Goal: Information Seeking & Learning: Learn about a topic

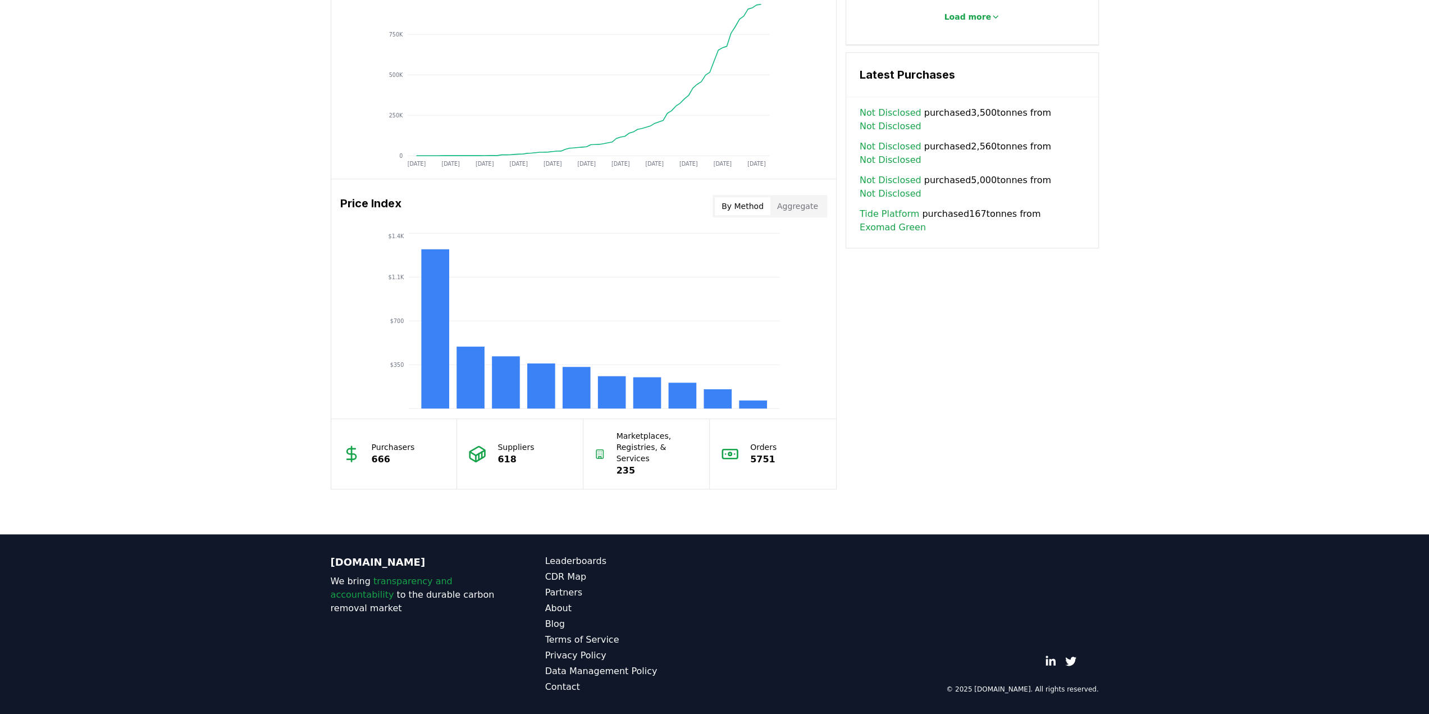
scroll to position [898, 0]
drag, startPoint x: 418, startPoint y: 354, endPoint x: 400, endPoint y: 384, distance: 35.2
click at [400, 384] on icon "$350 $700 $1.1K $1.4K" at bounding box center [581, 321] width 501 height 180
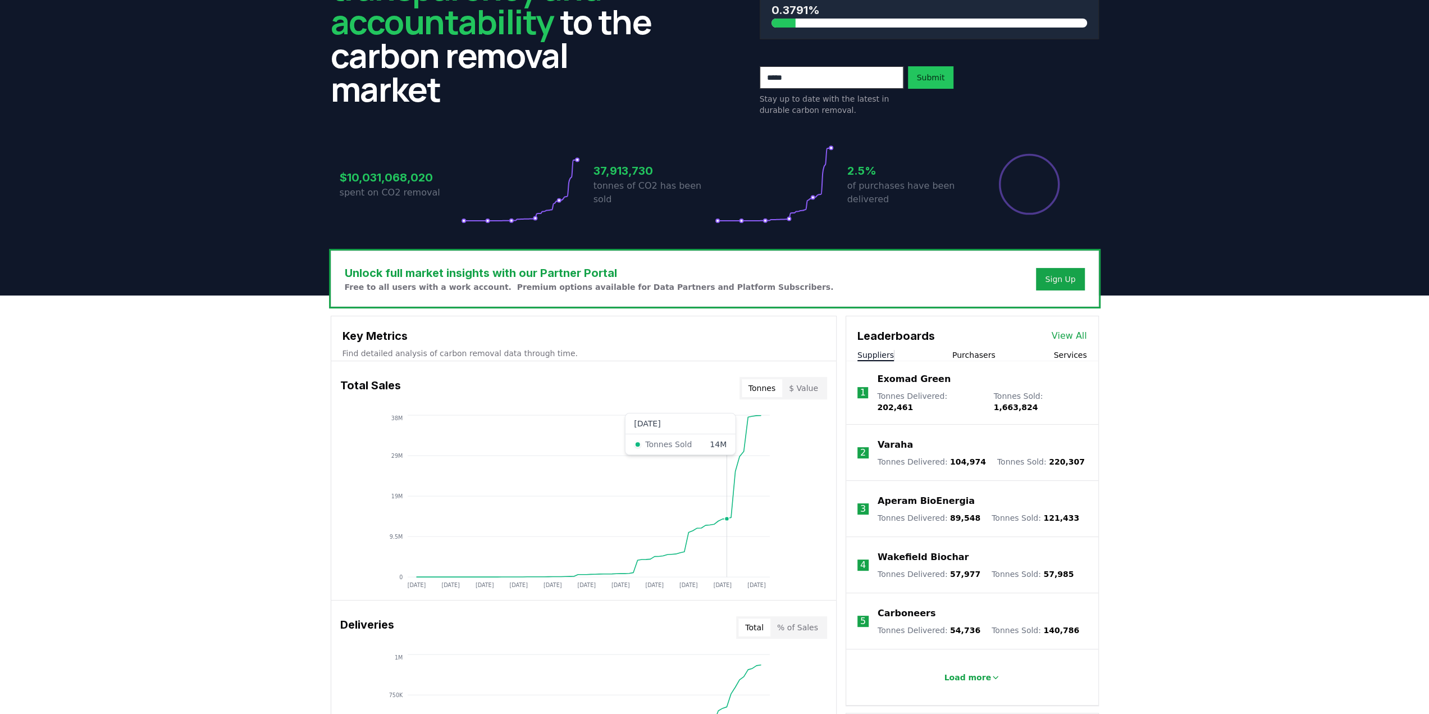
scroll to position [0, 0]
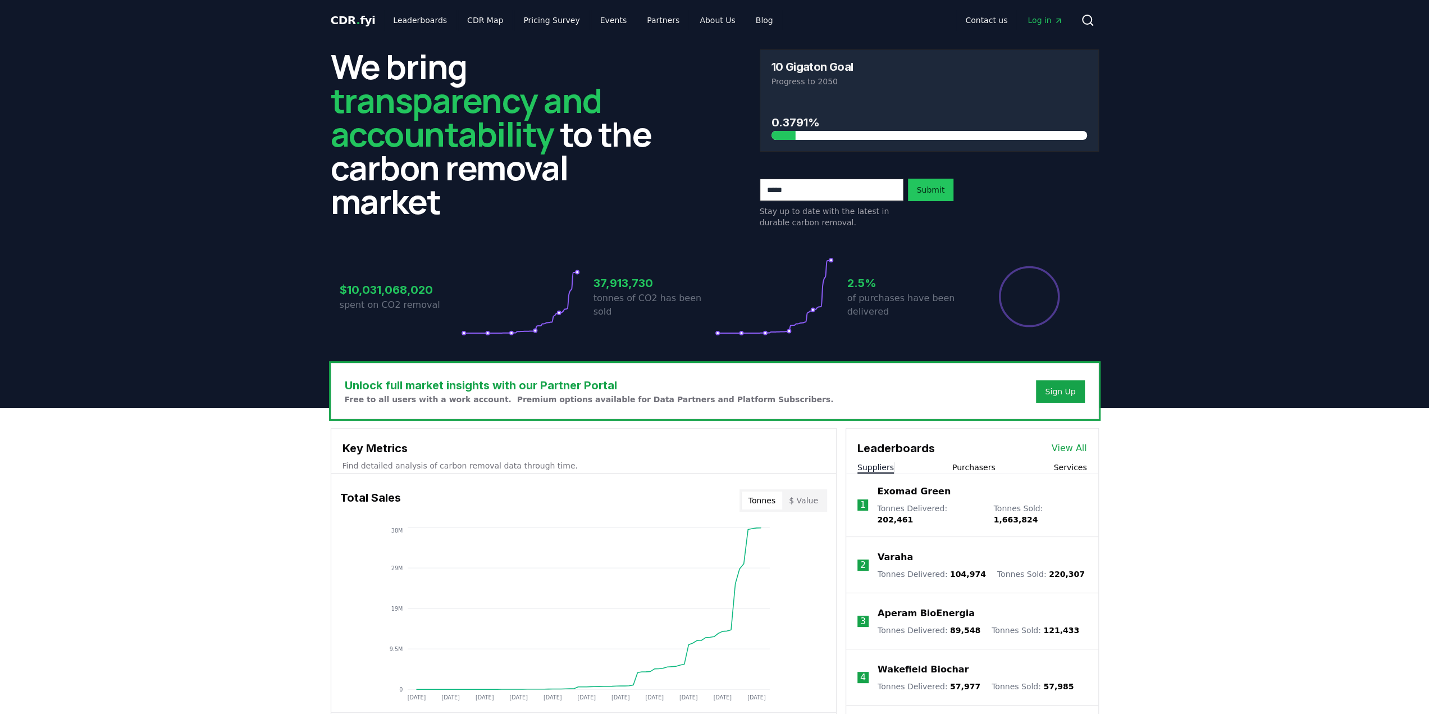
click at [1044, 328] on icon "Percentage of sales delivered" at bounding box center [1029, 296] width 63 height 63
click at [856, 291] on h3 "2.5%" at bounding box center [907, 283] width 121 height 17
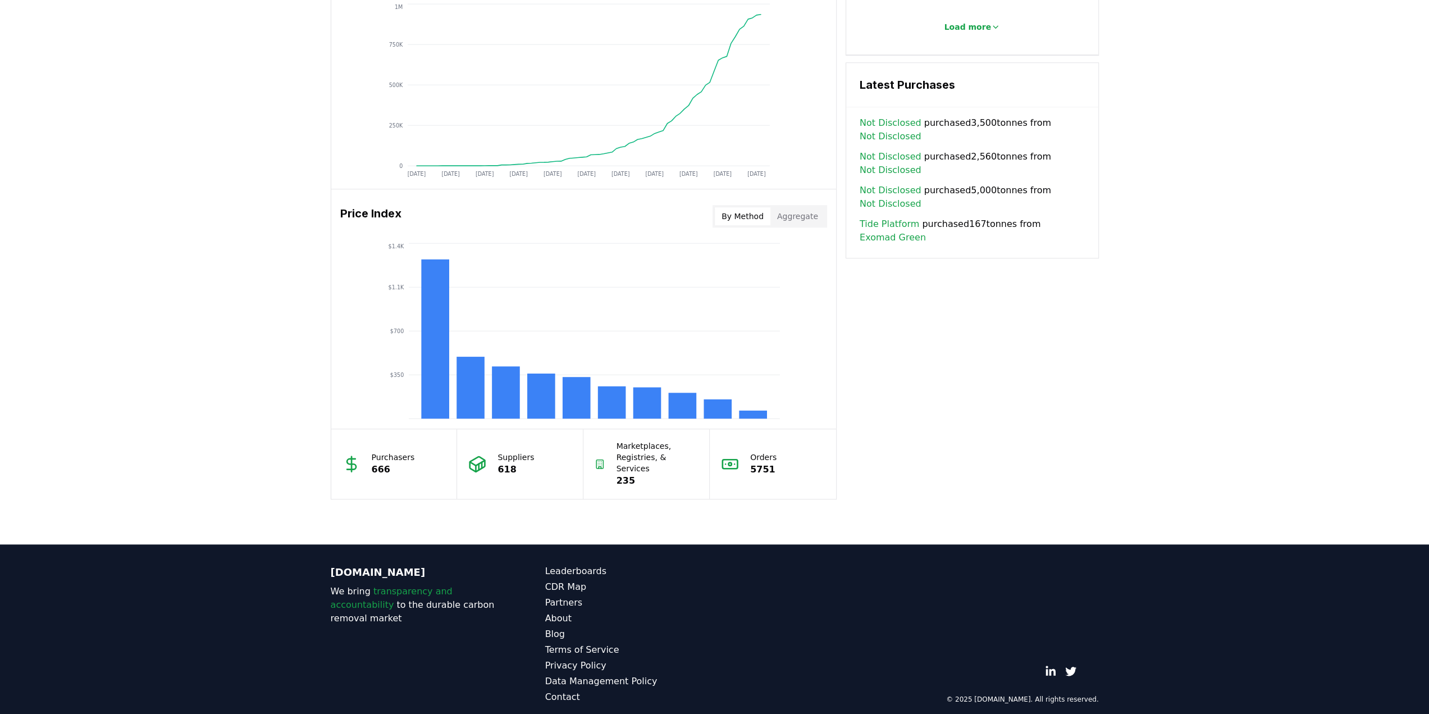
scroll to position [786, 0]
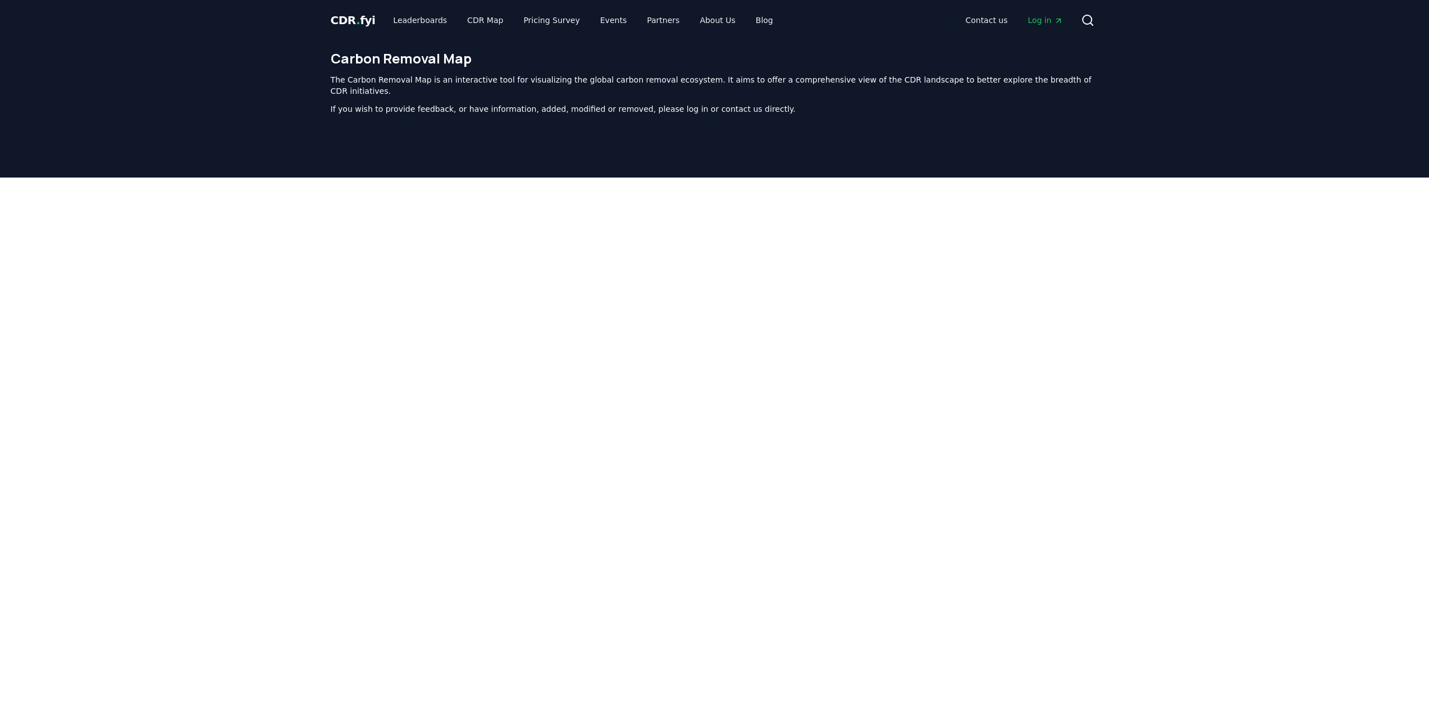
scroll to position [405, 0]
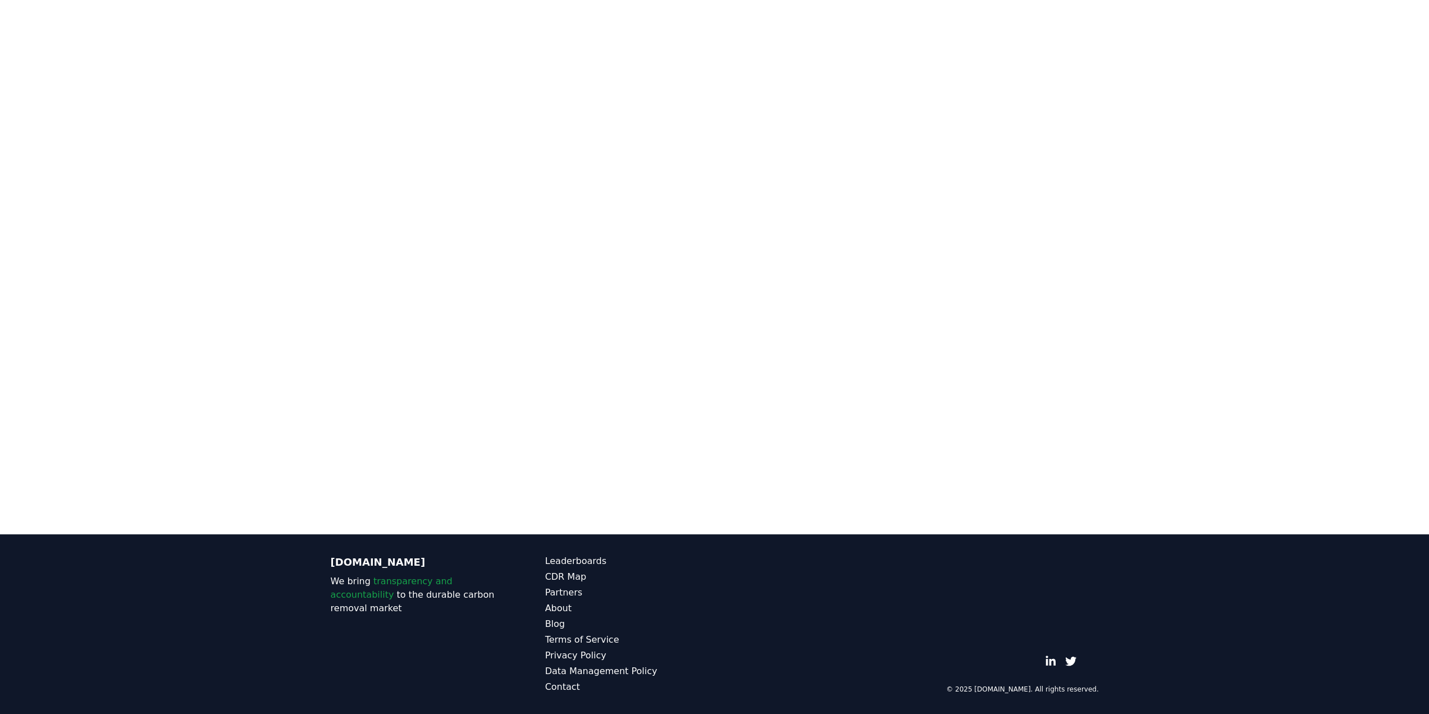
click at [1353, 476] on main at bounding box center [714, 177] width 1429 height 714
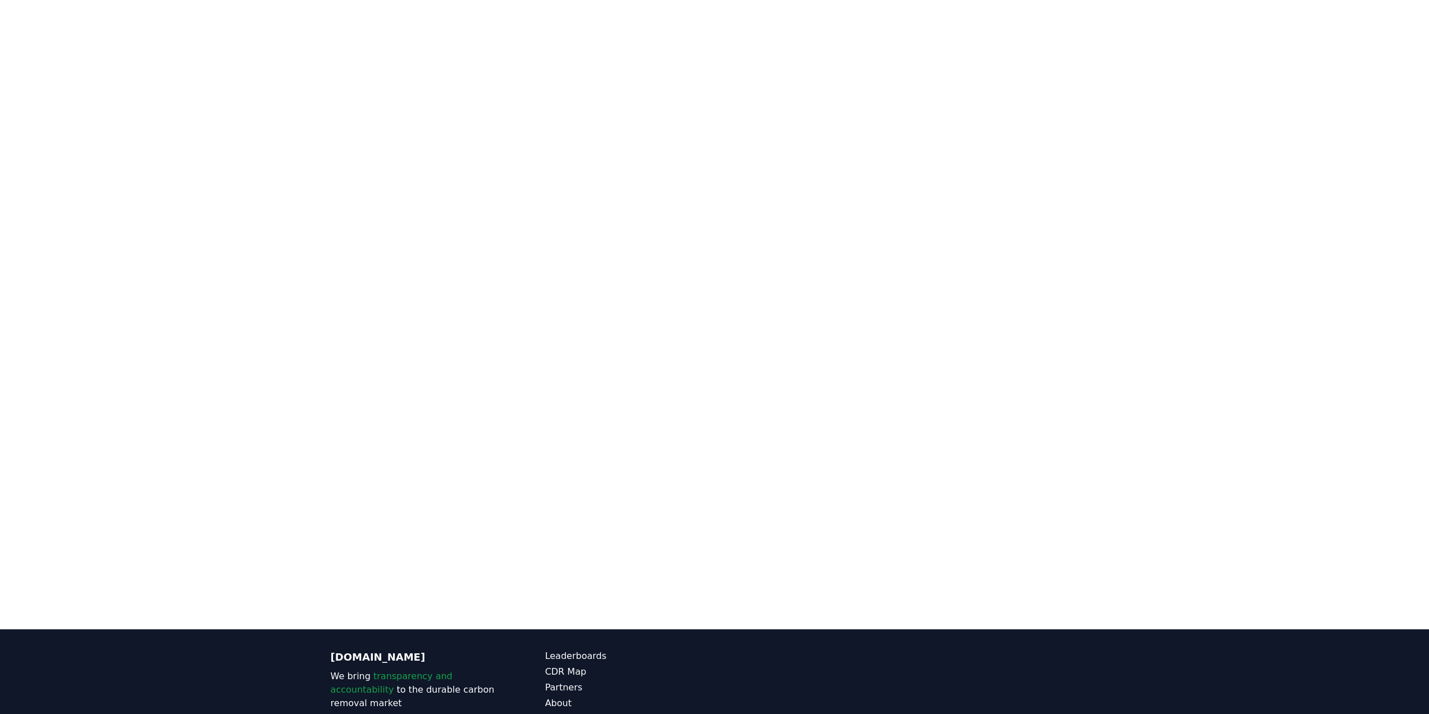
scroll to position [236, 0]
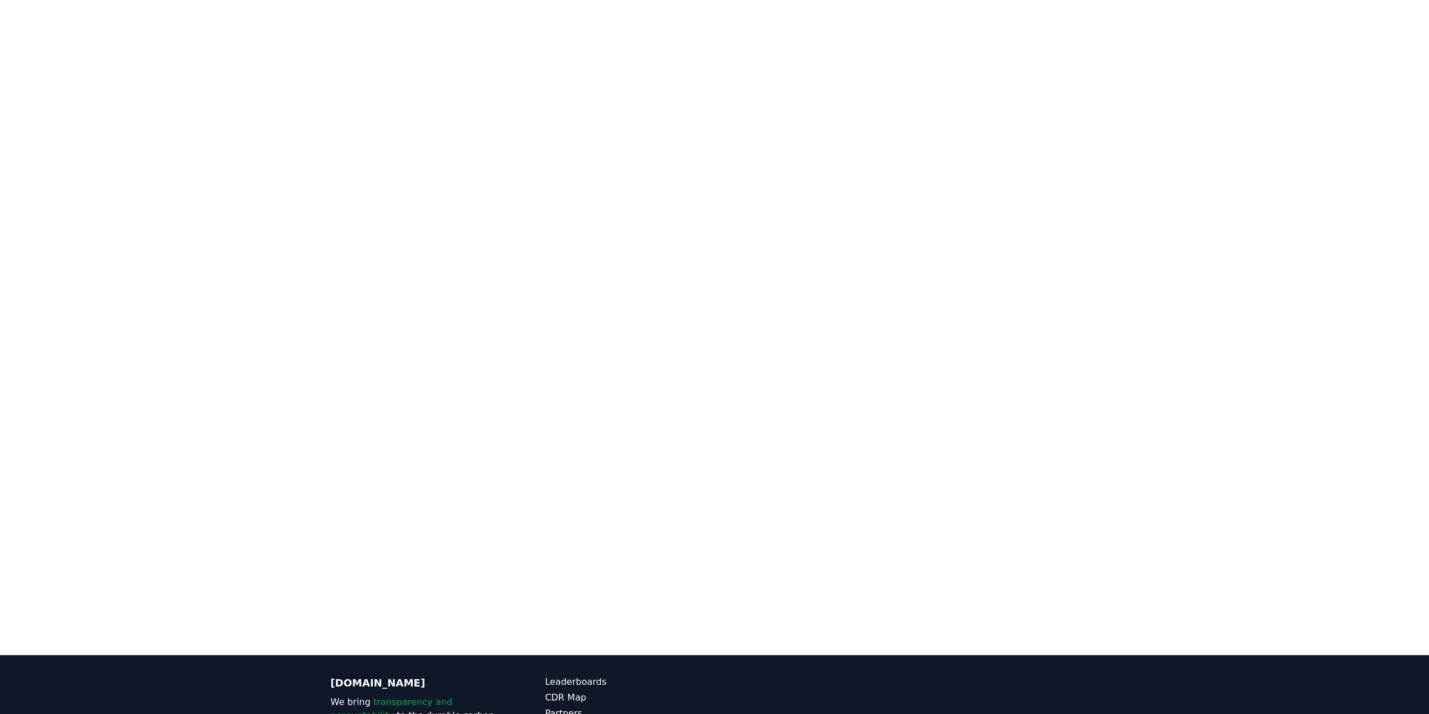
click at [1295, 485] on div at bounding box center [714, 221] width 1429 height 561
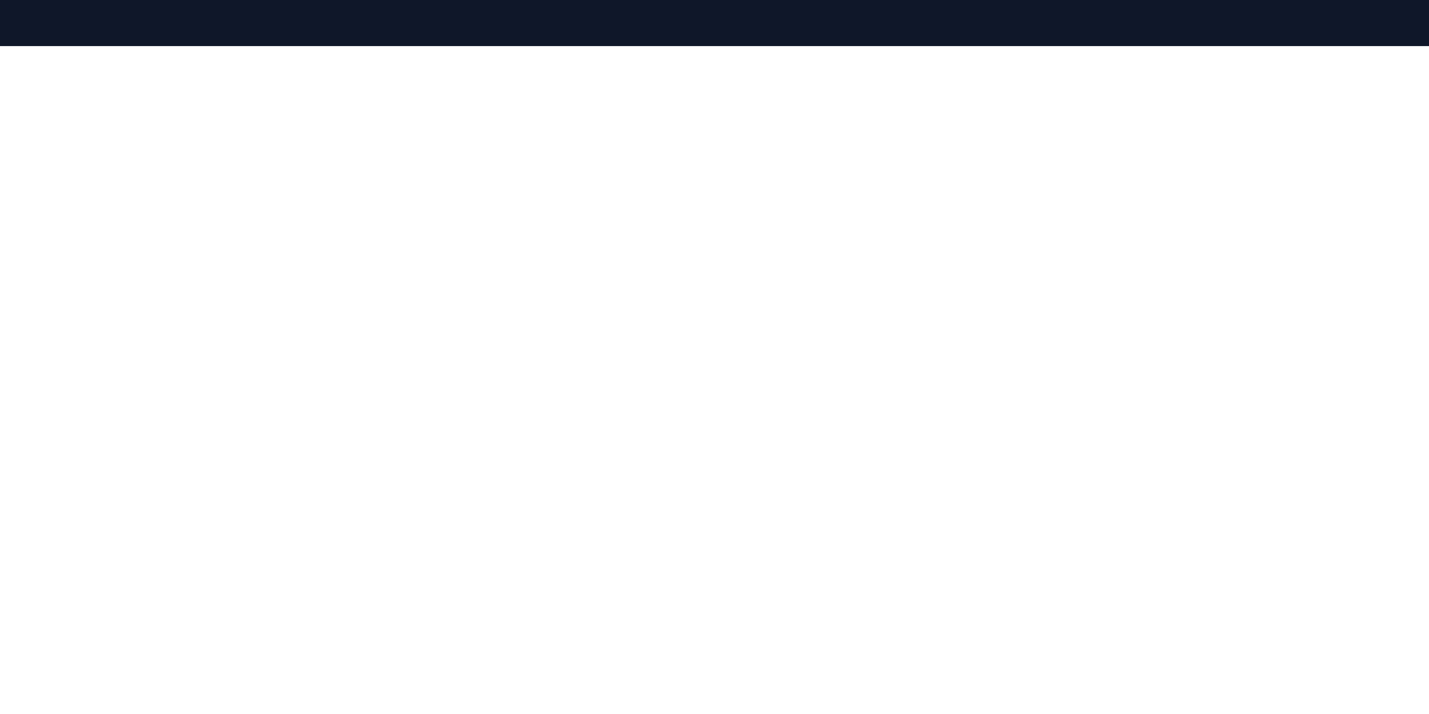
scroll to position [126, 0]
